Goal: Information Seeking & Learning: Learn about a topic

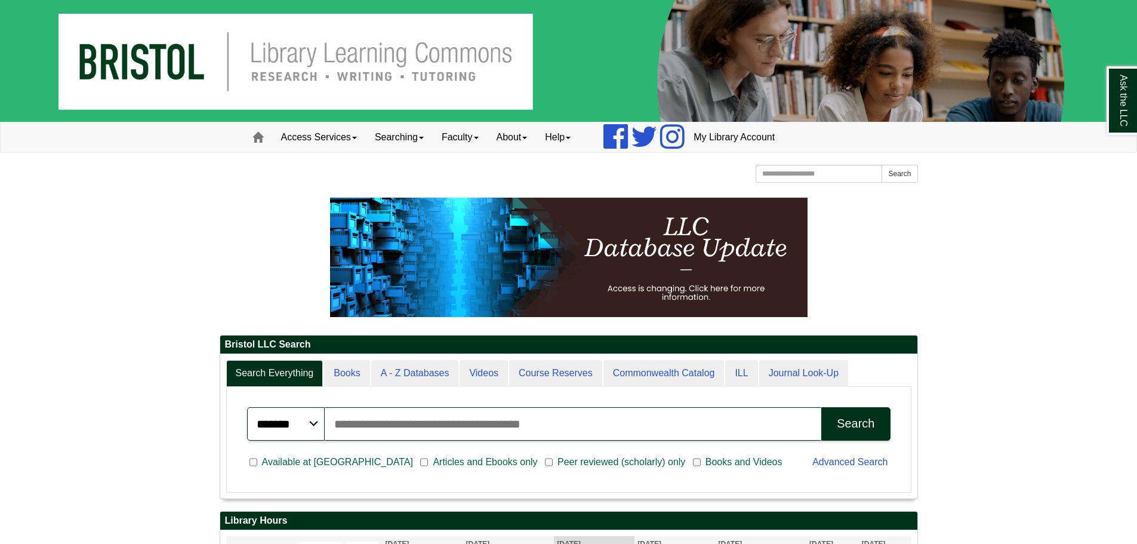
click at [347, 388] on div "******* ***** ****** Search articles, books, journals & more Search Available a…" at bounding box center [568, 440] width 685 height 106
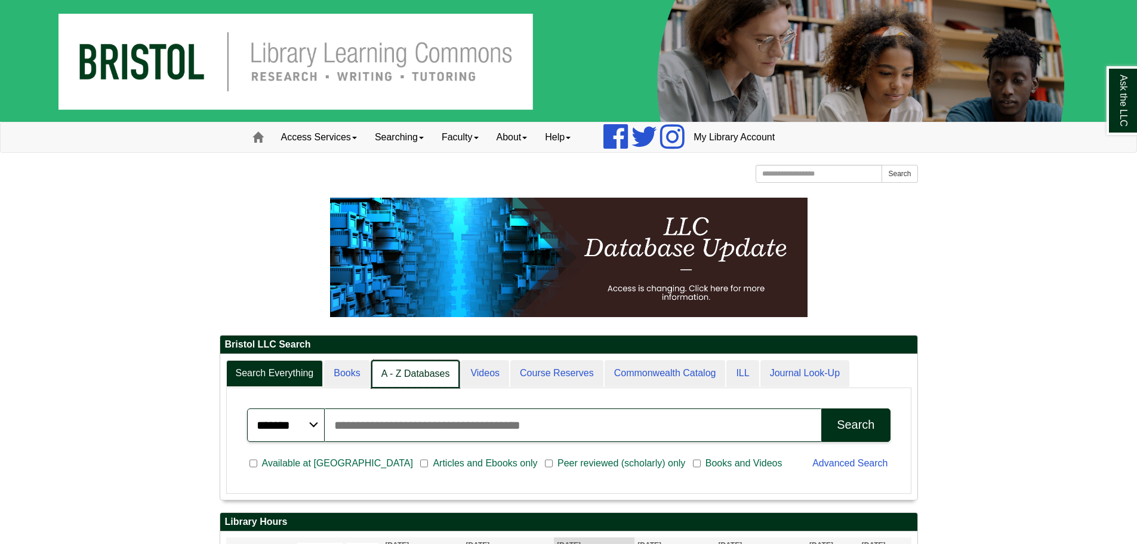
click at [421, 368] on link "A - Z Databases" at bounding box center [415, 374] width 89 height 28
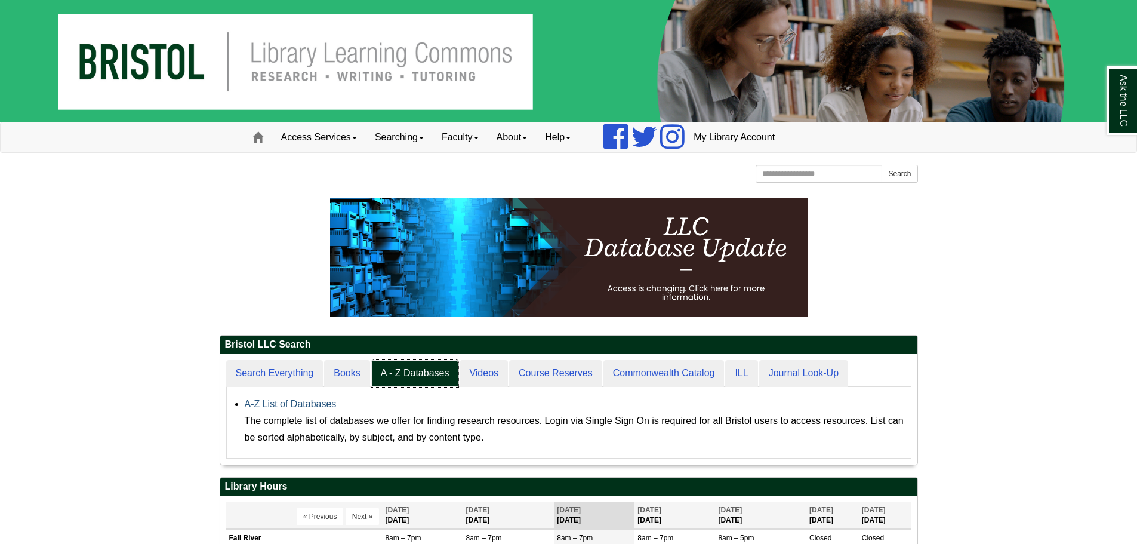
scroll to position [110, 697]
click at [313, 401] on link "A-Z List of Databases" at bounding box center [291, 404] width 92 height 10
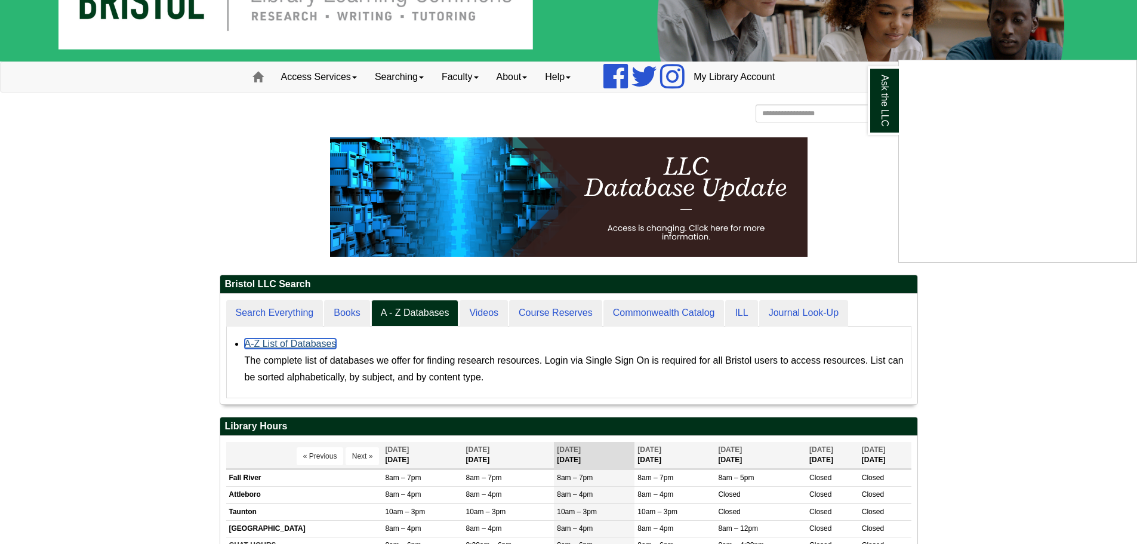
scroll to position [179, 0]
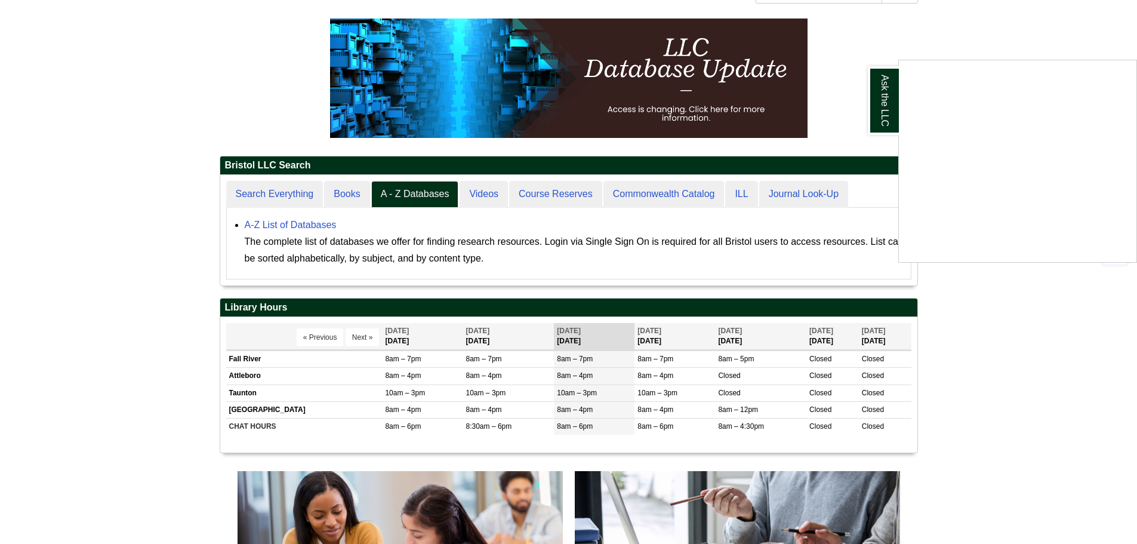
click at [179, 278] on div "Ask the LLC" at bounding box center [568, 272] width 1137 height 544
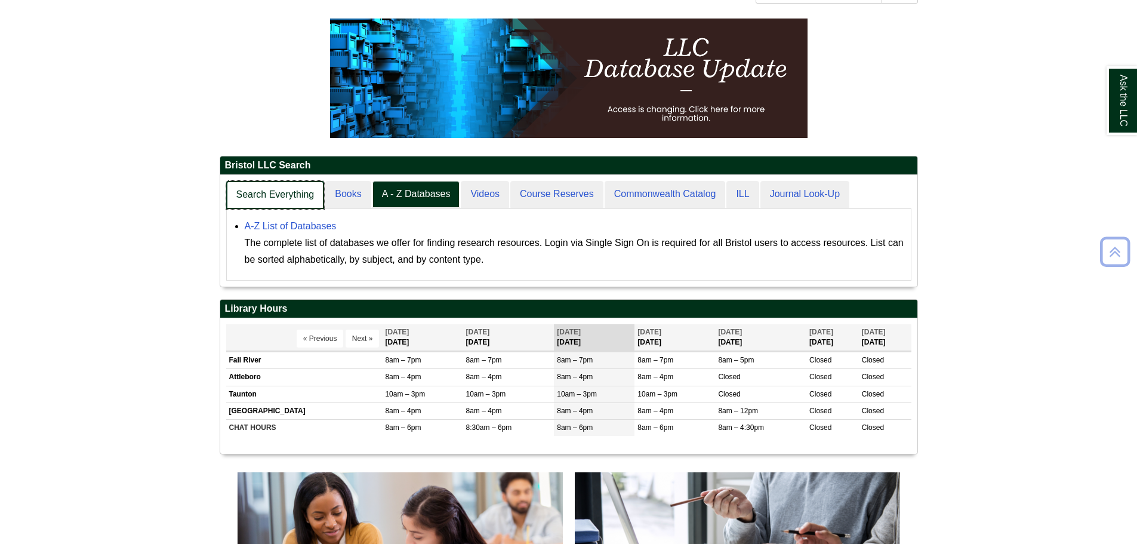
scroll to position [112, 697]
click at [291, 189] on link "Search Everything" at bounding box center [275, 195] width 99 height 28
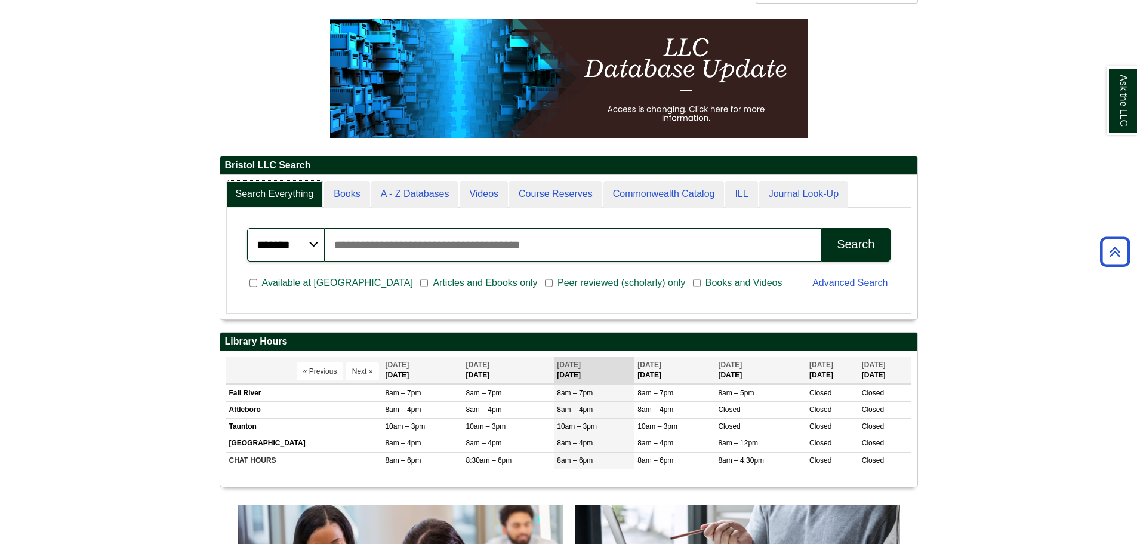
scroll to position [144, 697]
click at [401, 260] on input "Search articles, books, journals & more" at bounding box center [573, 244] width 497 height 33
type input "********"
click at [821, 228] on button "Search" at bounding box center [855, 244] width 69 height 33
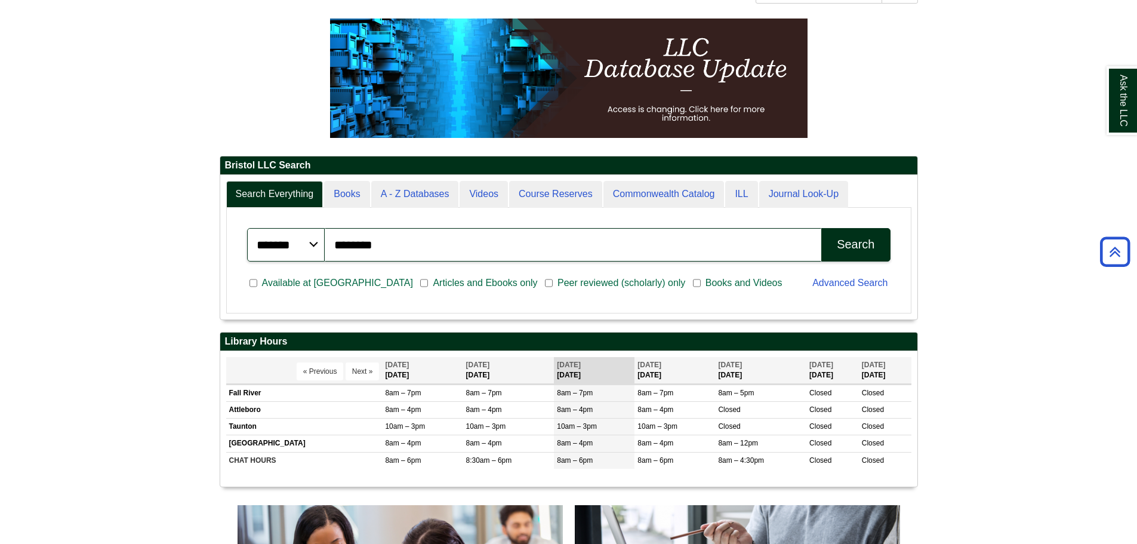
scroll to position [0, 0]
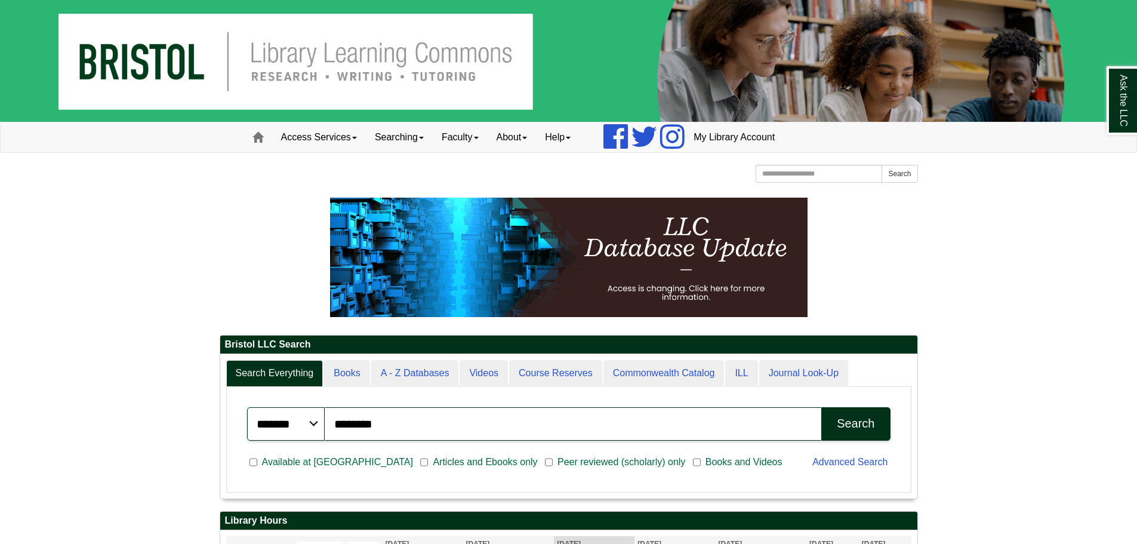
click at [908, 252] on p at bounding box center [569, 257] width 698 height 119
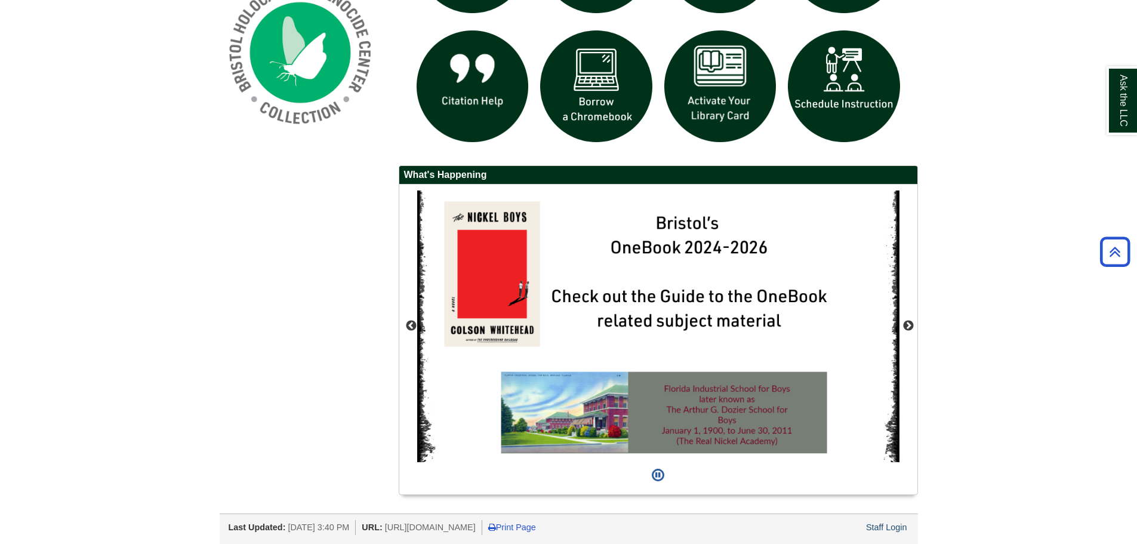
click at [863, 522] on div "Last Updated: Aug 20, 2025 3:40 PM URL: https://libguides.bristolcc.edu/home Pr…" at bounding box center [574, 526] width 690 height 18
click at [870, 528] on link "Staff Login" at bounding box center [886, 527] width 41 height 10
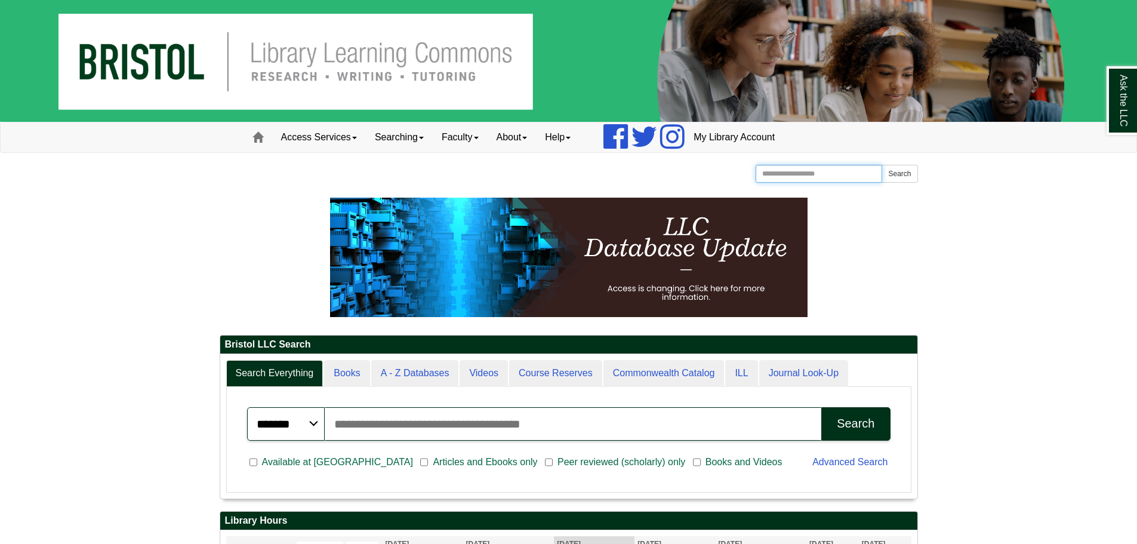
click at [779, 174] on input "Search the Website" at bounding box center [819, 174] width 127 height 18
type input "**********"
click at [899, 170] on button "Search" at bounding box center [900, 174] width 36 height 18
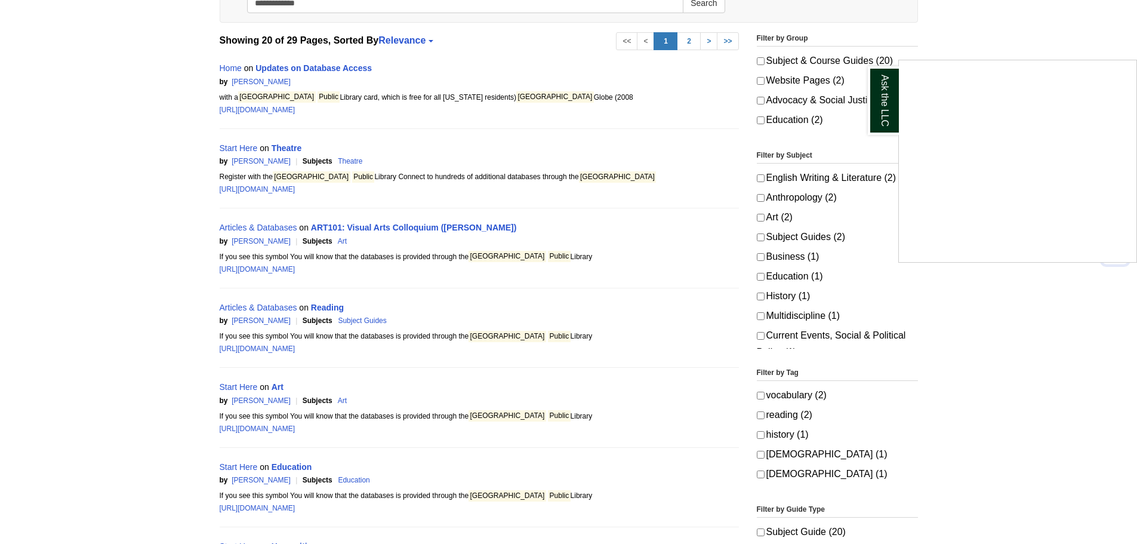
scroll to position [239, 0]
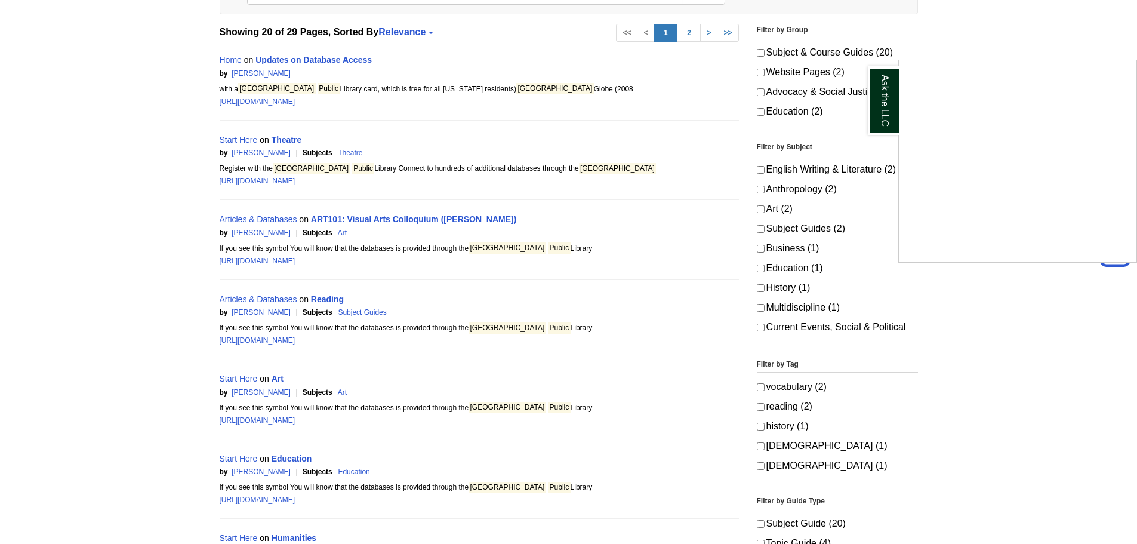
click at [439, 221] on div "Ask the LLC" at bounding box center [568, 272] width 1137 height 544
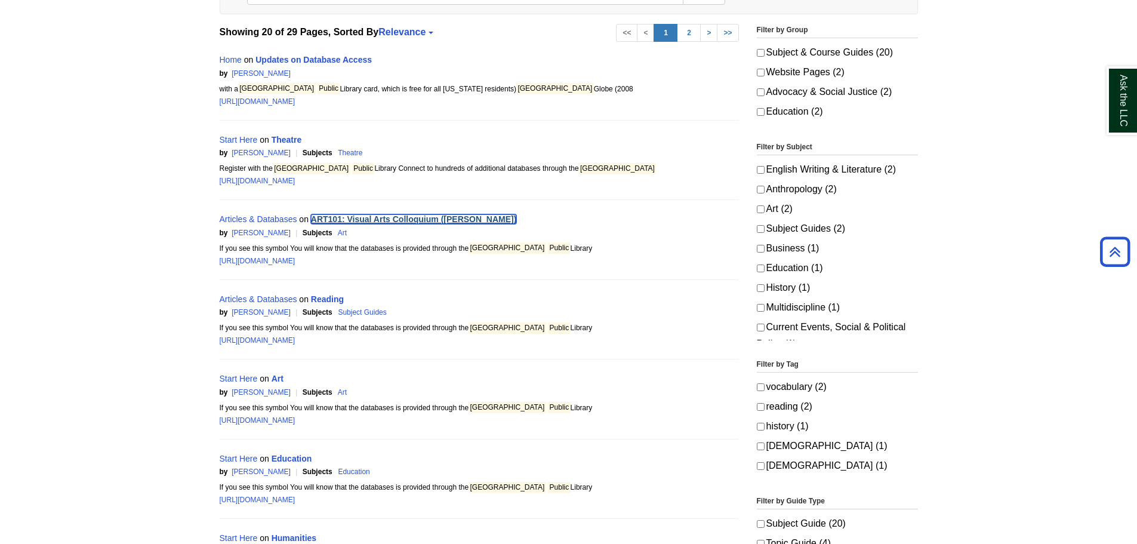
click at [438, 219] on link "ART101: Visual Arts Colloquium (Millard)" at bounding box center [414, 219] width 206 height 10
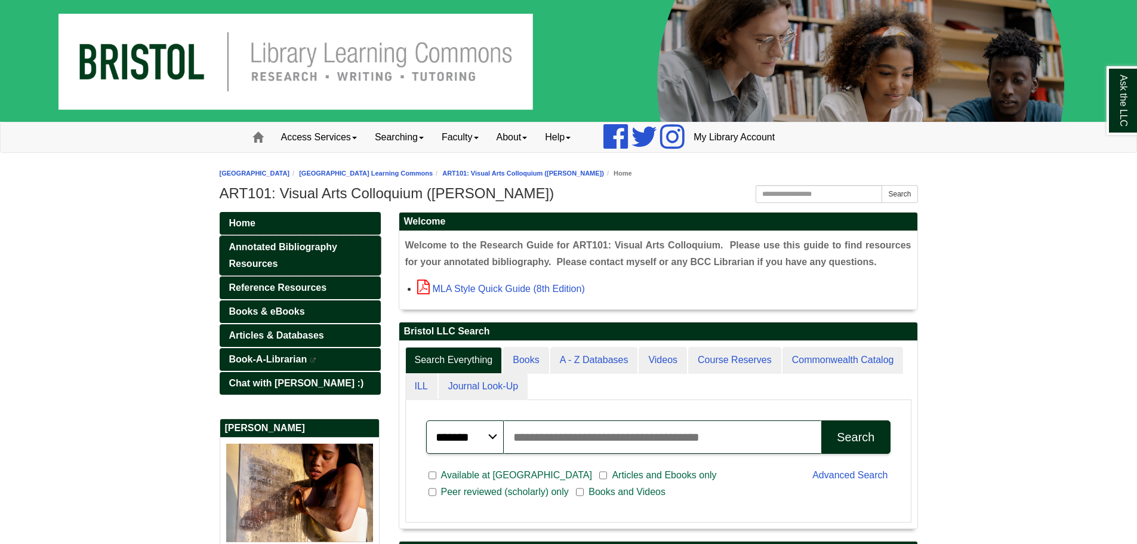
click at [318, 258] on link "Annotated Bibliography Resources" at bounding box center [300, 255] width 161 height 39
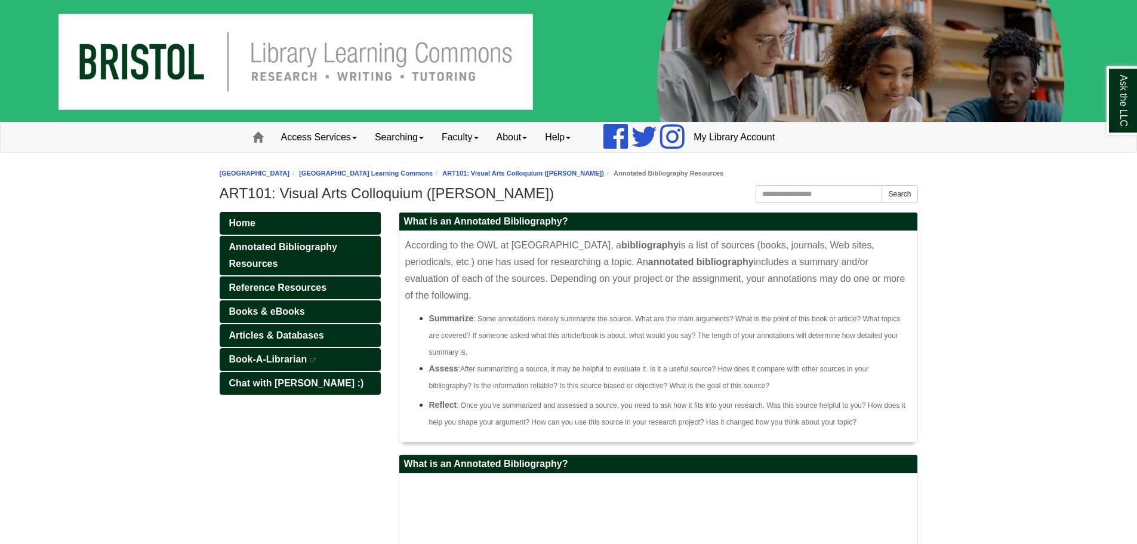
scroll to position [177, 0]
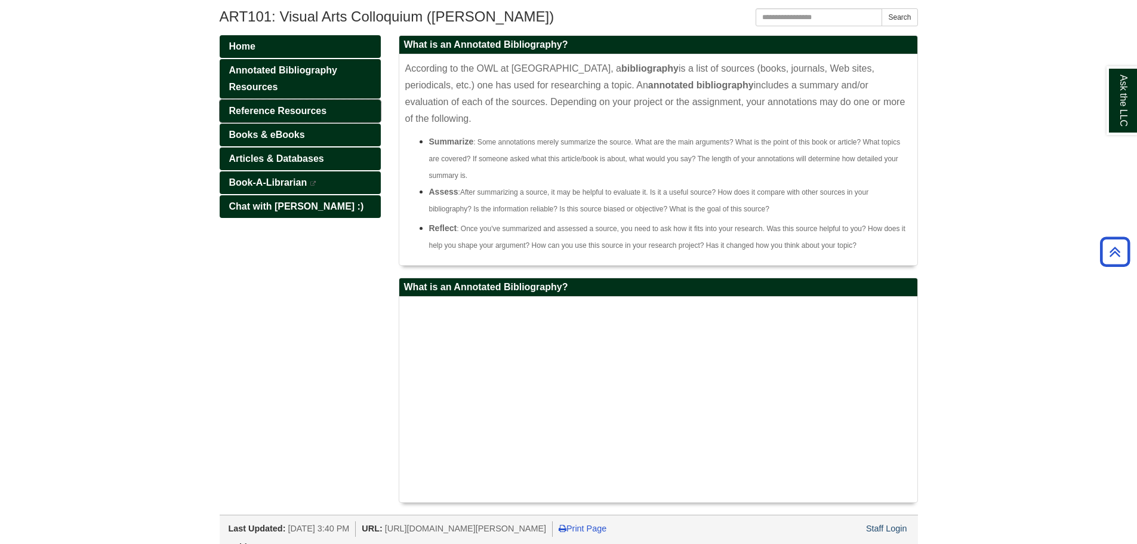
click at [344, 114] on link "Reference Resources" at bounding box center [300, 111] width 161 height 23
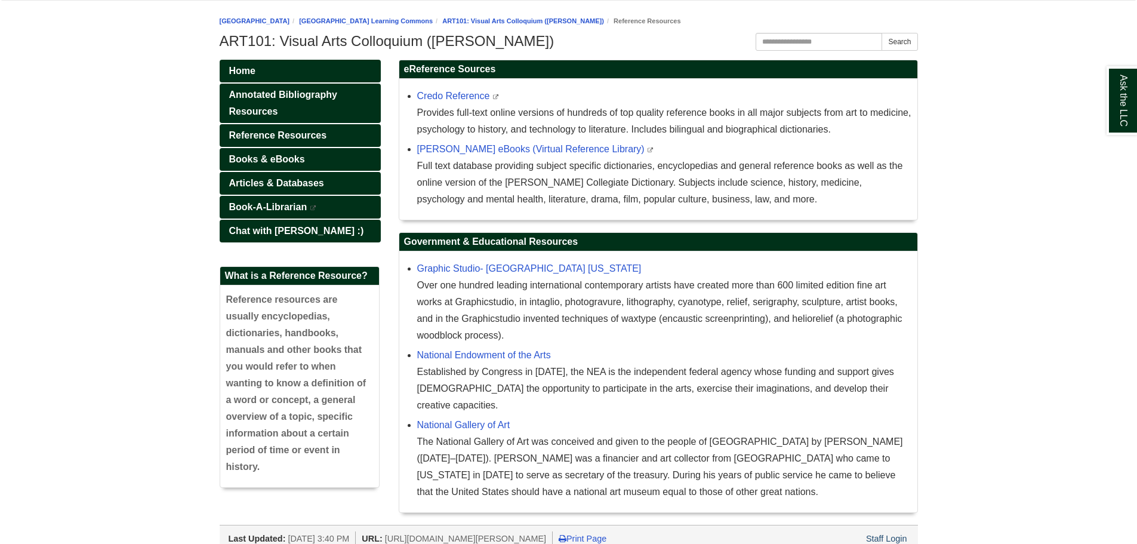
scroll to position [162, 0]
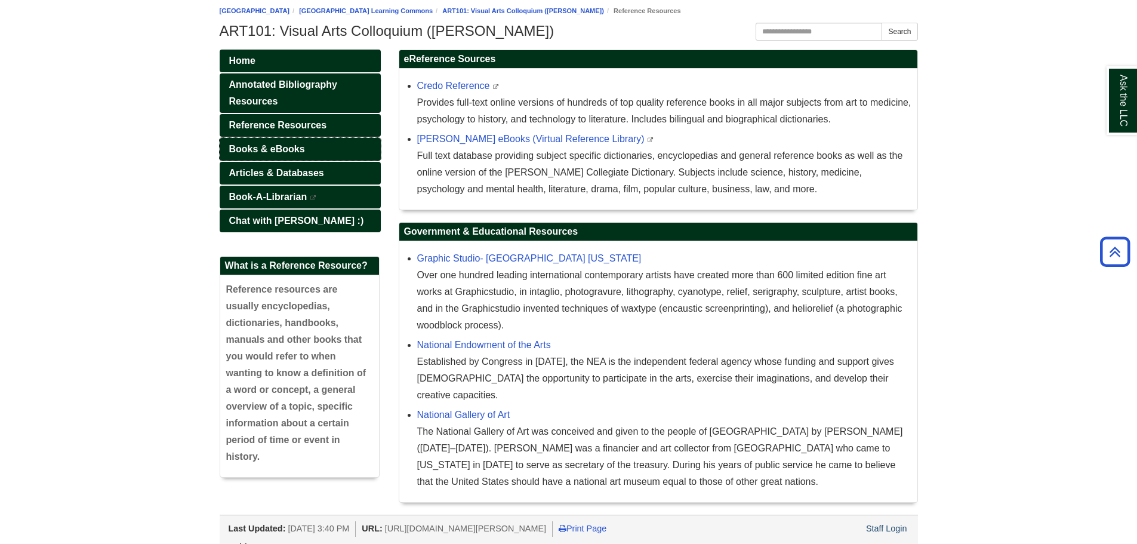
click at [297, 150] on span "Books & eBooks" at bounding box center [267, 149] width 76 height 10
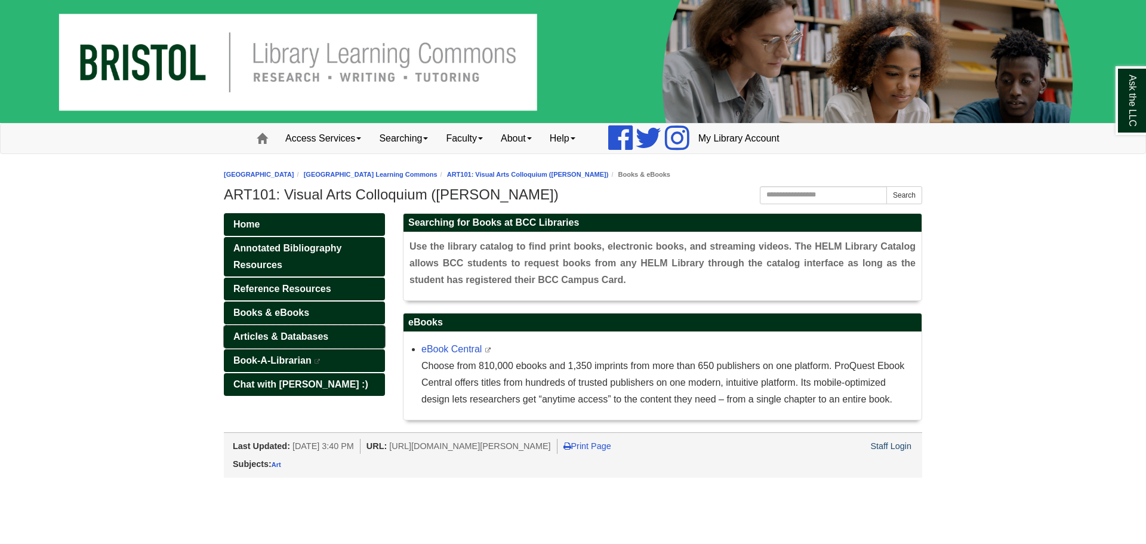
click at [325, 332] on span "Articles & Databases" at bounding box center [280, 336] width 95 height 10
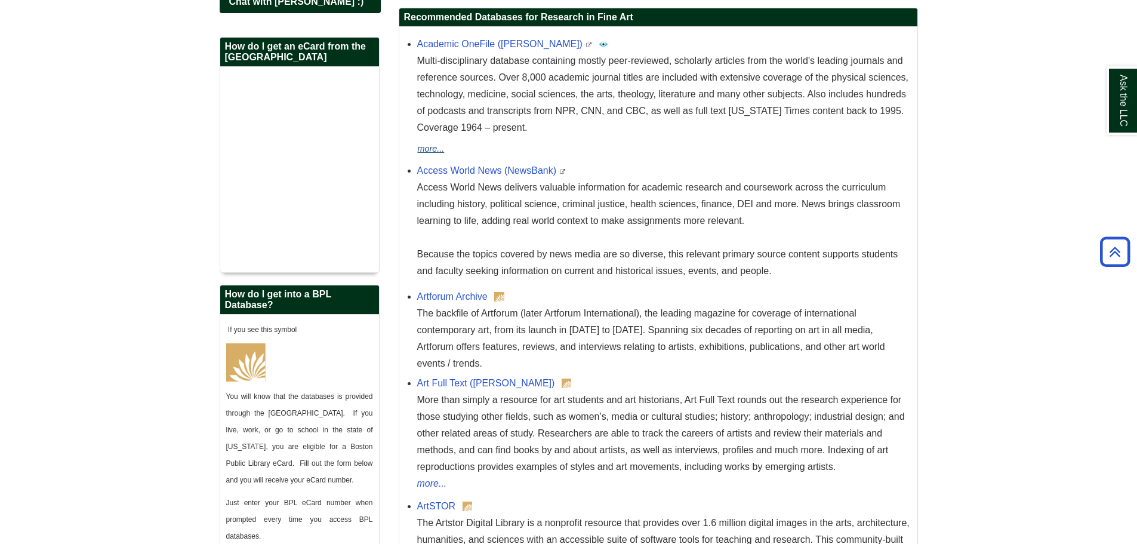
scroll to position [235, 0]
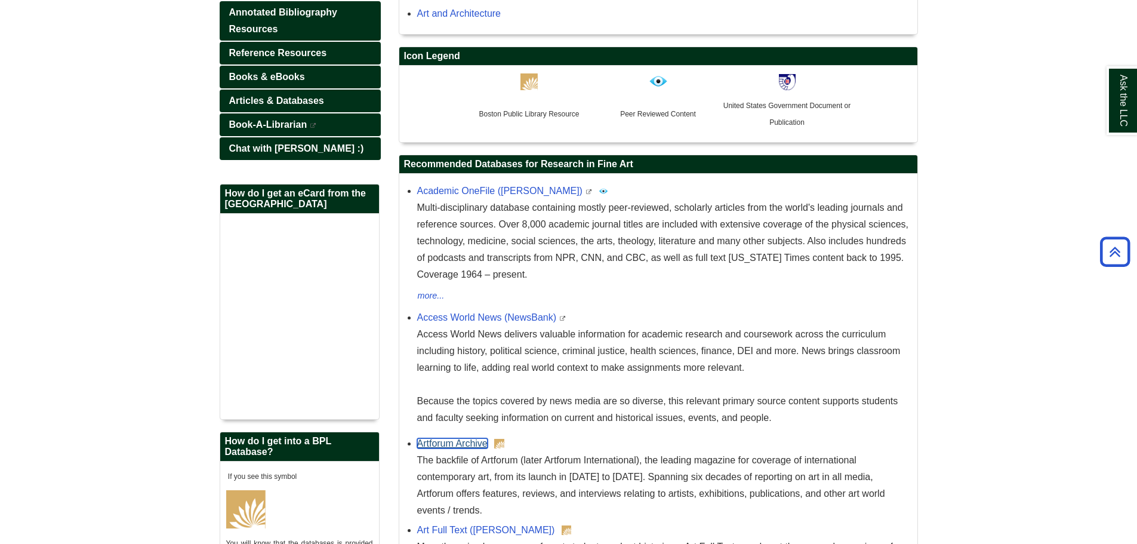
click at [470, 447] on link "Artforum Archive" at bounding box center [452, 443] width 70 height 10
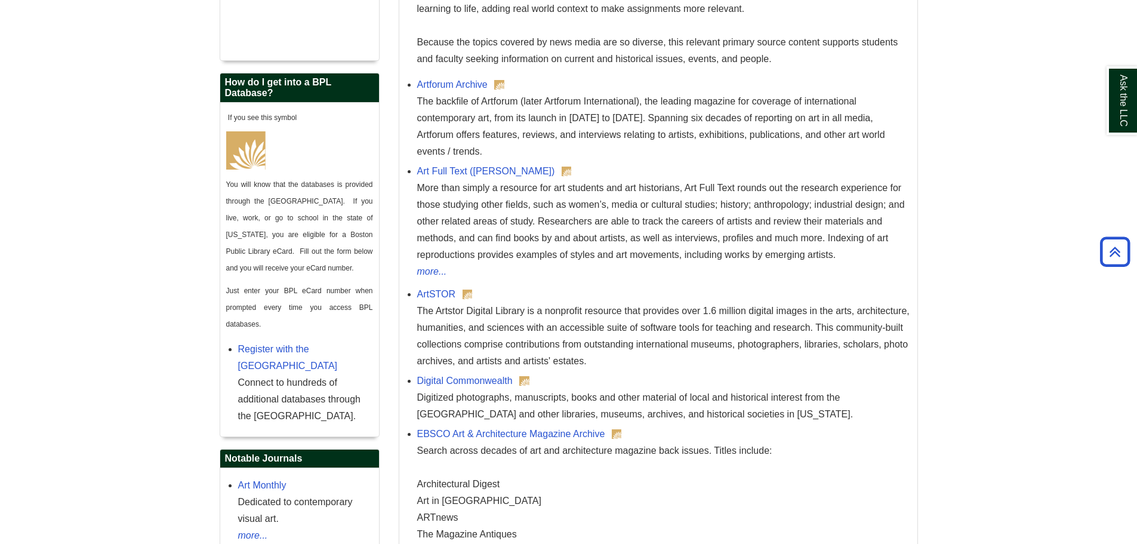
scroll to position [712, 0]
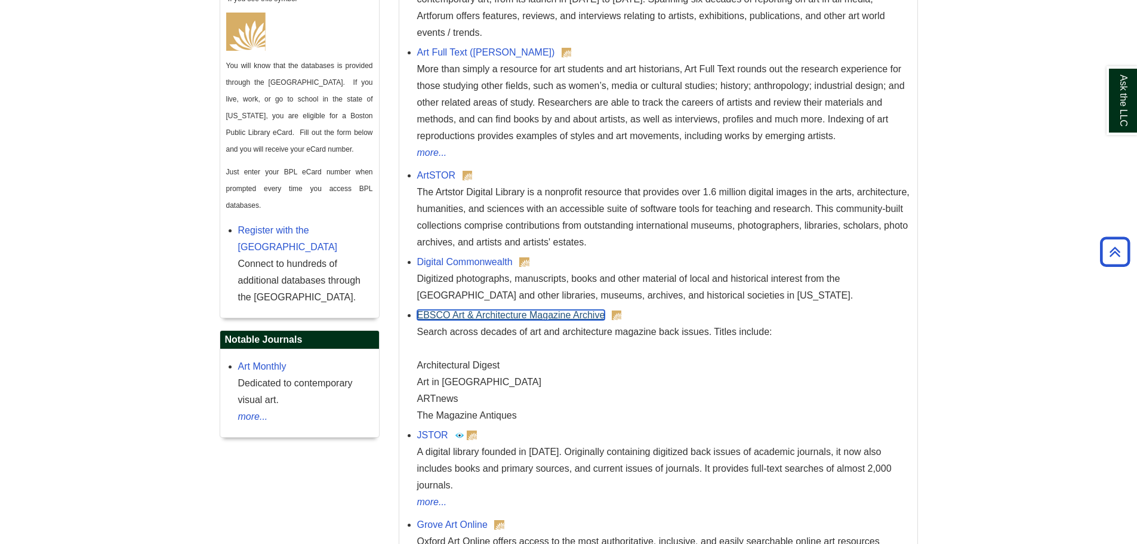
click at [496, 313] on link "EBSCO Art & Architecture Magazine Archive" at bounding box center [511, 315] width 188 height 10
